Goal: Entertainment & Leisure: Consume media (video, audio)

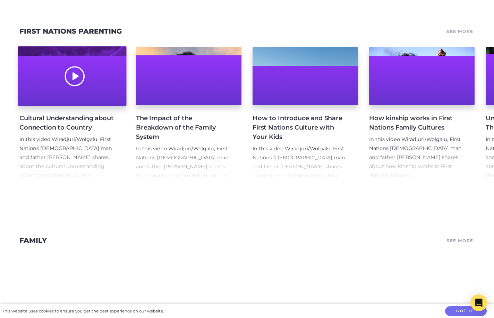
scroll to position [189, 0]
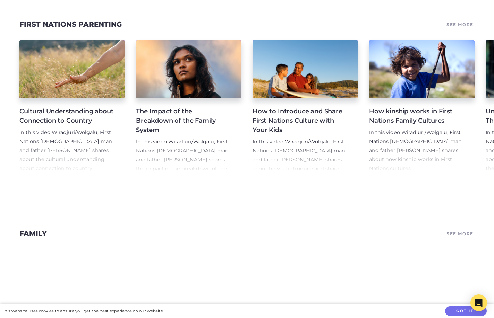
click at [165, 108] on h4 "The Impact of the Breakdown of the Family System" at bounding box center [183, 121] width 94 height 28
click at [193, 109] on h4 "The Impact of the Breakdown of the Family System" at bounding box center [183, 121] width 94 height 28
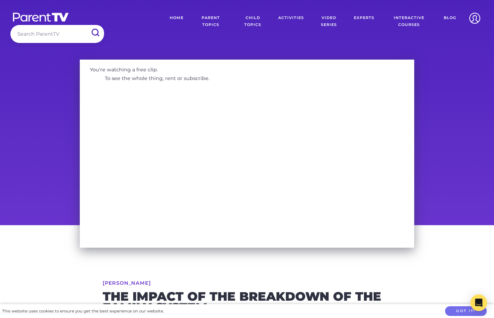
scroll to position [0, 0]
